Goal: Obtain resource: Download file/media

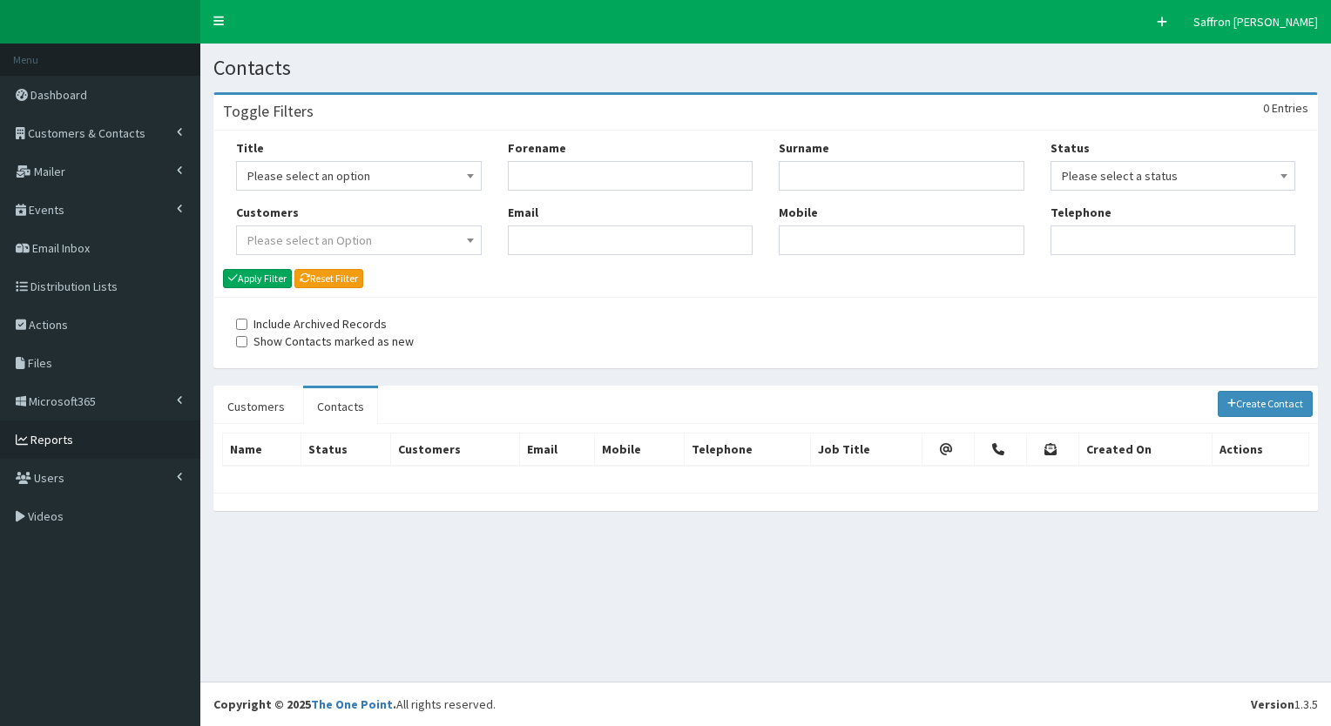
click at [52, 447] on span "Reports" at bounding box center [51, 440] width 43 height 16
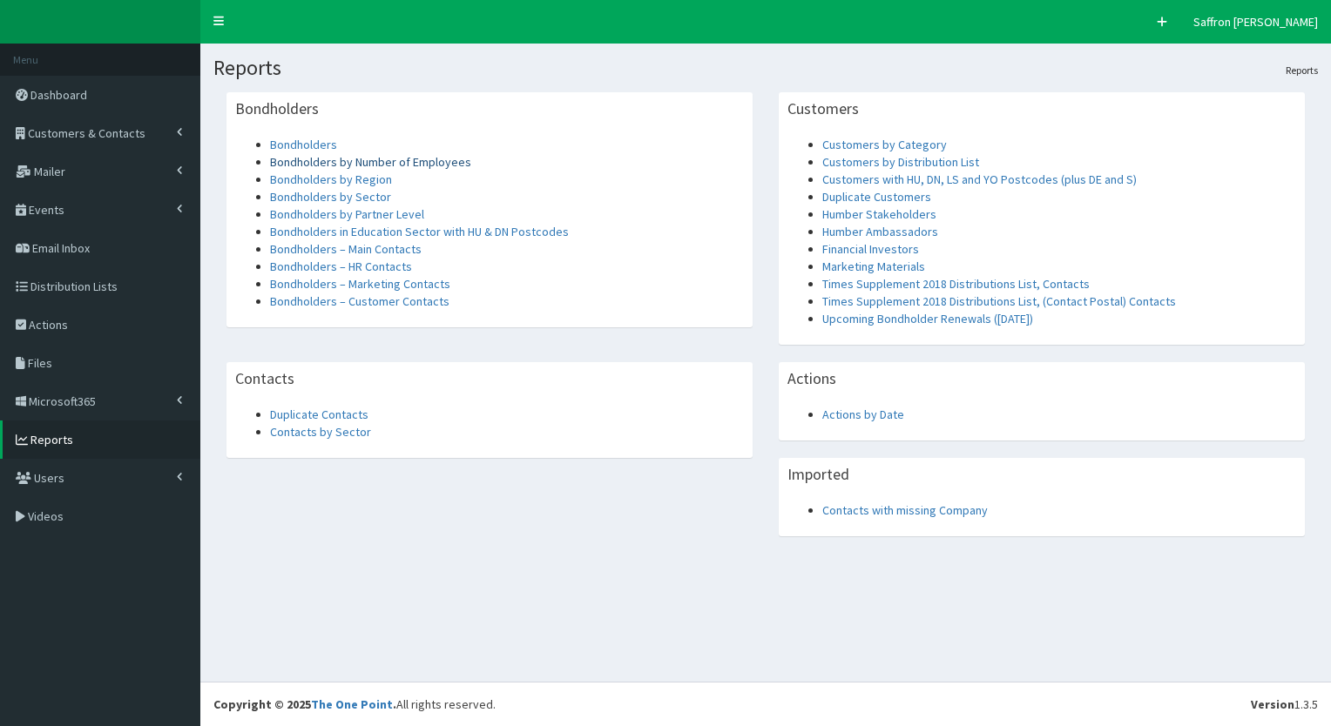
click at [387, 165] on link "Bondholders by Number of Employees" at bounding box center [370, 162] width 201 height 16
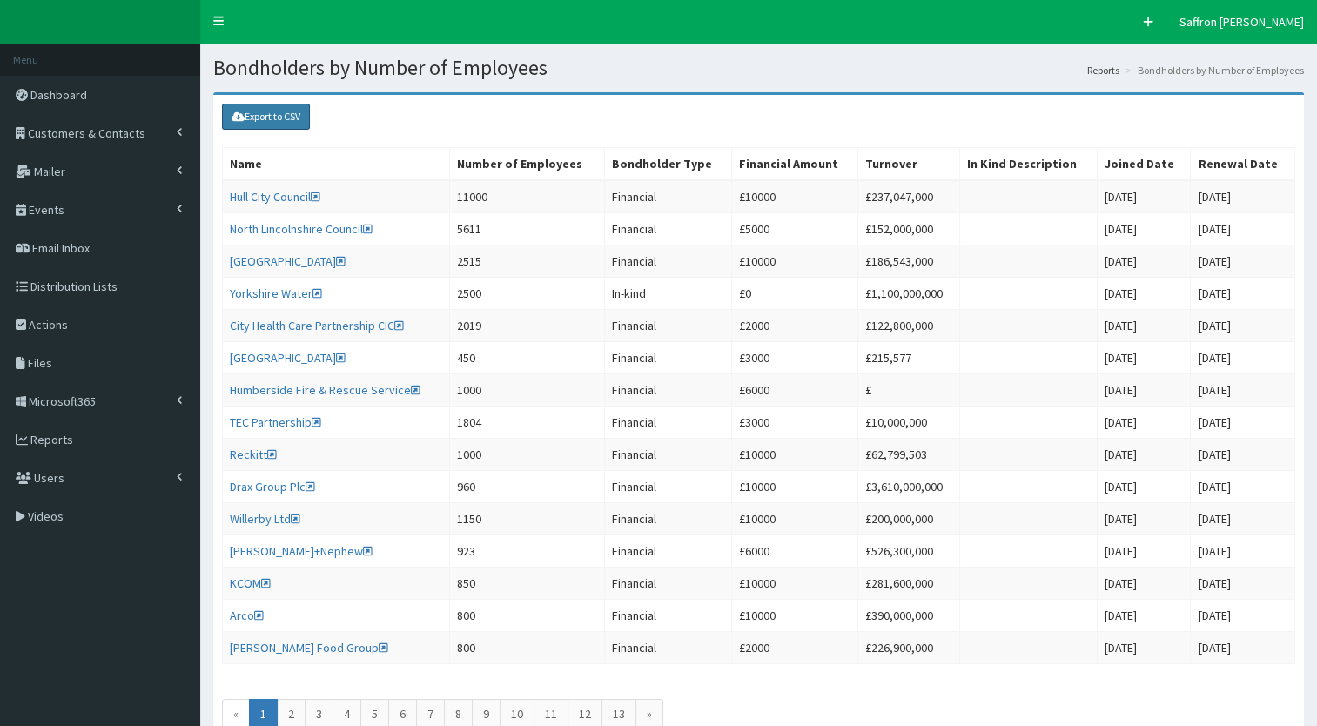
click at [289, 121] on link "Export to CSV" at bounding box center [266, 117] width 88 height 26
